Goal: Entertainment & Leisure: Consume media (video, audio)

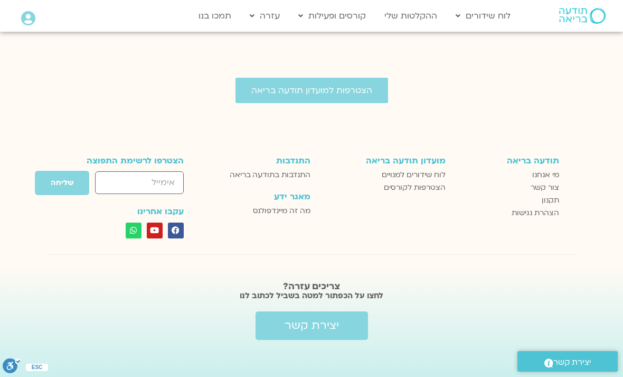
scroll to position [2084, 0]
click at [435, 181] on span "לוח שידורים למנויים" at bounding box center [414, 174] width 64 height 13
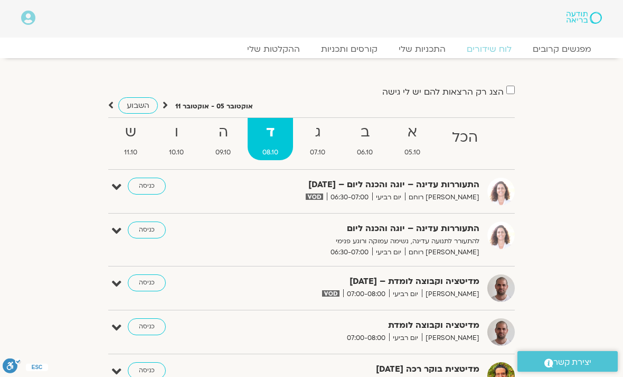
click at [291, 52] on link "ההקלטות שלי" at bounding box center [274, 49] width 74 height 11
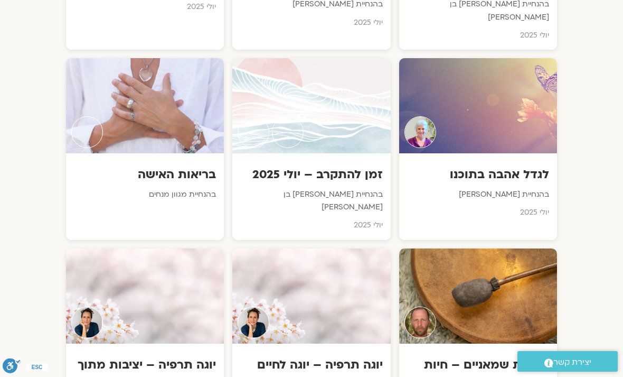
scroll to position [2052, 0]
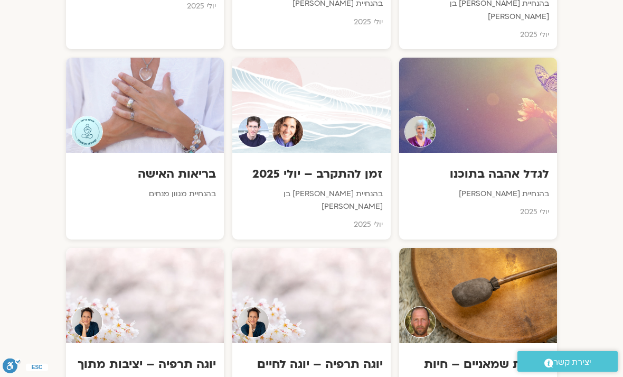
click at [326, 166] on h3 "זמן להתקרב – יולי 2025" at bounding box center [311, 174] width 142 height 16
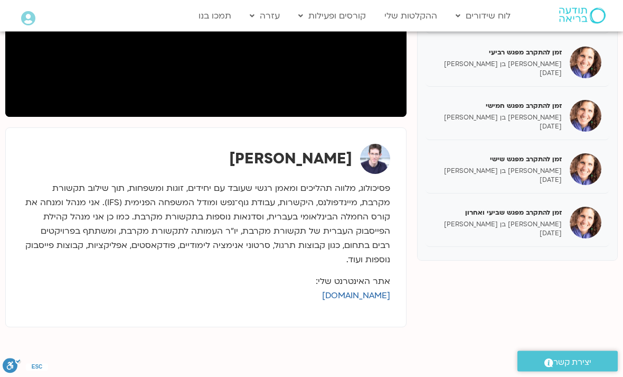
scroll to position [278, 0]
click at [550, 218] on div "זמן להתקרב מפגש שביעי ואחרון שאנייה כהן בן חיים 19/08/2025" at bounding box center [498, 223] width 128 height 30
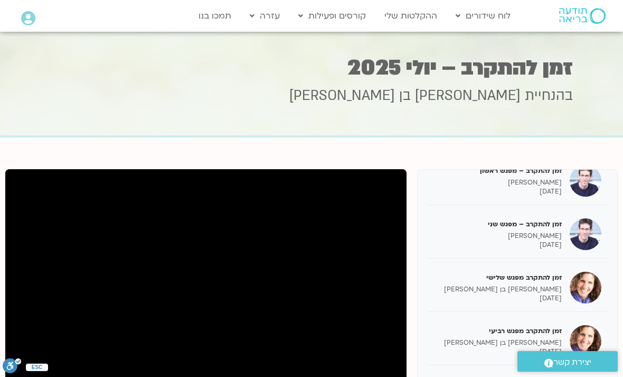
click at [612, 120] on div at bounding box center [311, 85] width 623 height 106
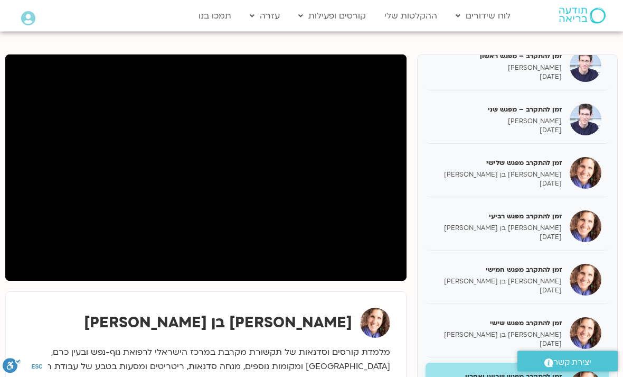
scroll to position [115, 0]
click at [31, 286] on div "זמן להתקרב – מפגש ראשון ערן טייכר 08/07/2025 זמן להתקרב – מפגש שני ערן טייכר 15…" at bounding box center [311, 245] width 613 height 382
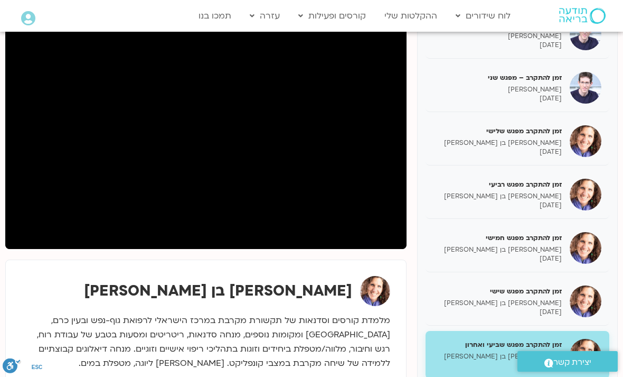
scroll to position [148, 0]
